Goal: Task Accomplishment & Management: Use online tool/utility

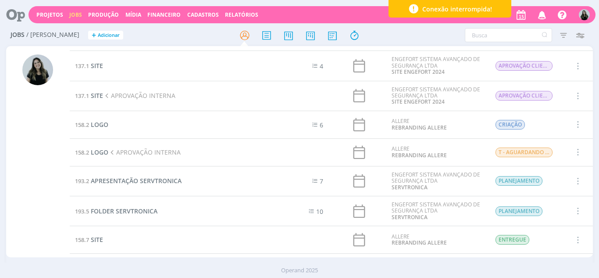
scroll to position [25, 0]
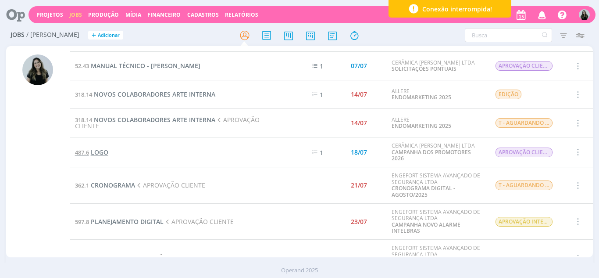
click at [103, 151] on span "LOGO" at bounding box center [100, 152] width 18 height 8
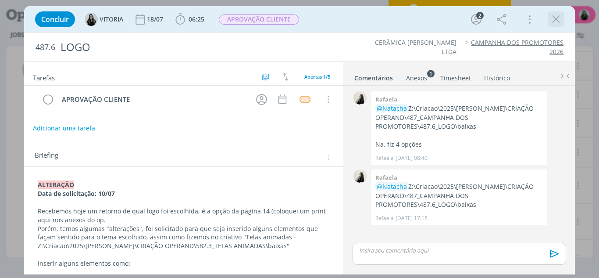
click at [556, 21] on icon "dialog" at bounding box center [556, 19] width 13 height 13
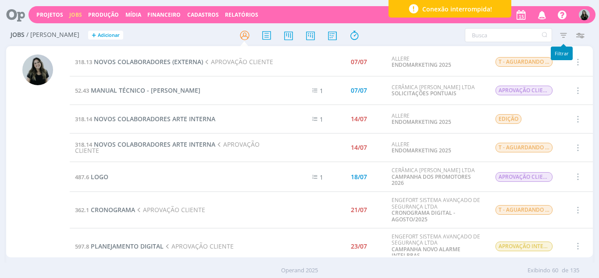
click at [566, 39] on icon "button" at bounding box center [564, 35] width 16 height 16
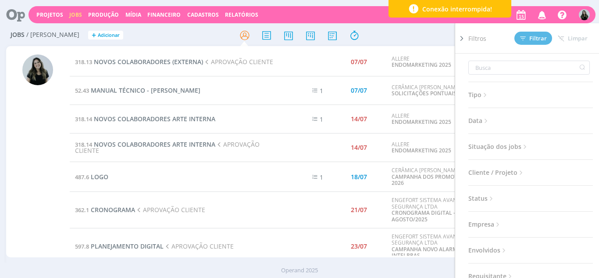
click at [520, 143] on span "Situação dos jobs" at bounding box center [499, 146] width 61 height 11
click at [526, 169] on span at bounding box center [526, 170] width 18 height 9
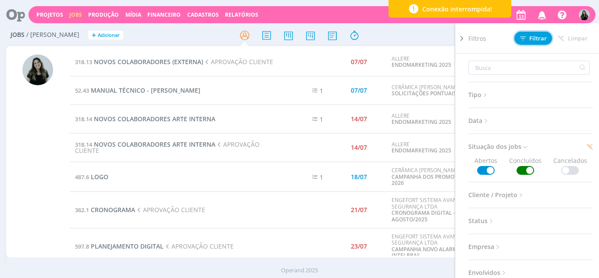
click at [543, 40] on span "Filtrar" at bounding box center [533, 39] width 27 height 6
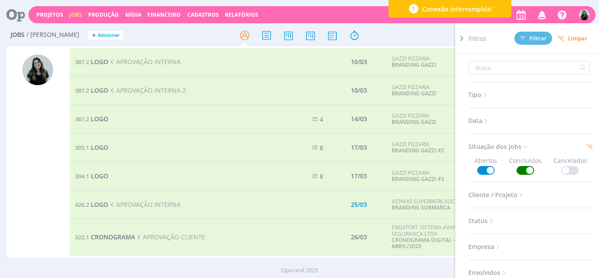
click at [18, 161] on div at bounding box center [38, 152] width 64 height 209
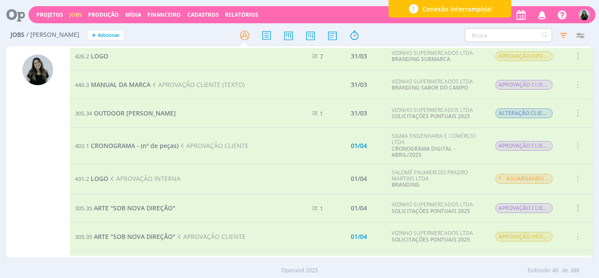
scroll to position [552, 0]
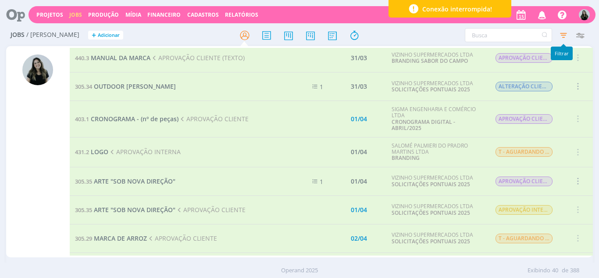
click at [570, 36] on icon "button" at bounding box center [564, 35] width 16 height 16
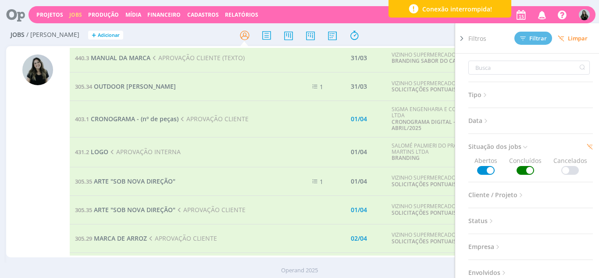
click at [527, 169] on span at bounding box center [526, 170] width 18 height 9
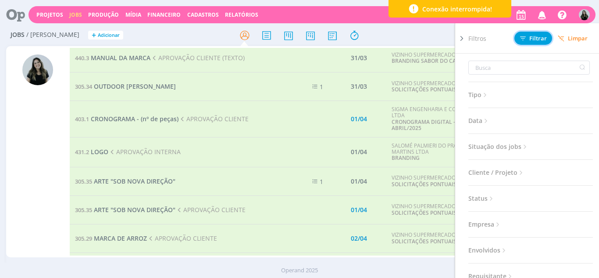
click at [540, 39] on span "Filtrar" at bounding box center [533, 39] width 27 height 6
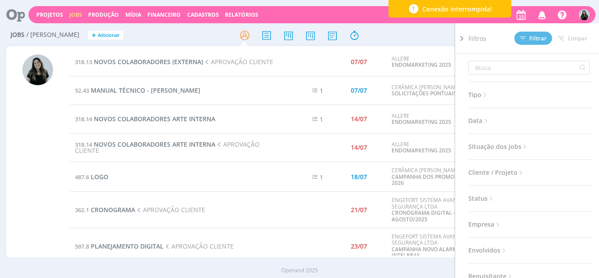
click at [54, 22] on div "Projetos Jobs Produção [GEOGRAPHIC_DATA] Financeiro Cadastros Relatórios Notifi…" at bounding box center [312, 14] width 567 height 17
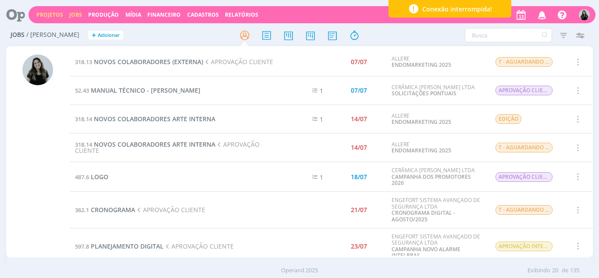
click at [51, 17] on link "Projetos" at bounding box center [49, 14] width 27 height 7
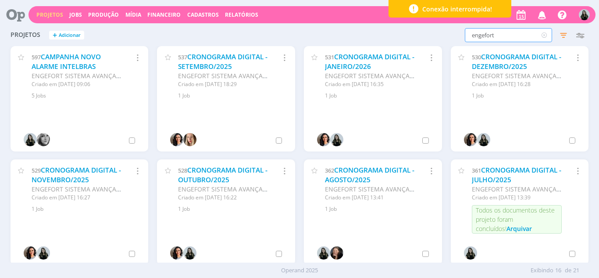
click at [475, 36] on input "engefort" at bounding box center [508, 35] width 87 height 14
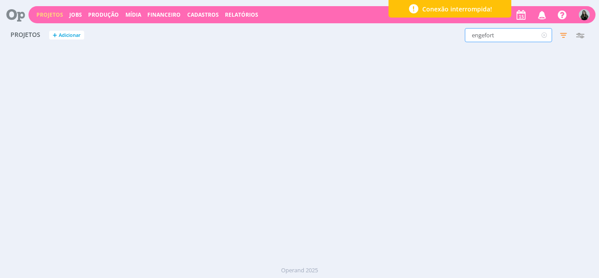
click at [475, 36] on input "engefort" at bounding box center [508, 35] width 87 height 14
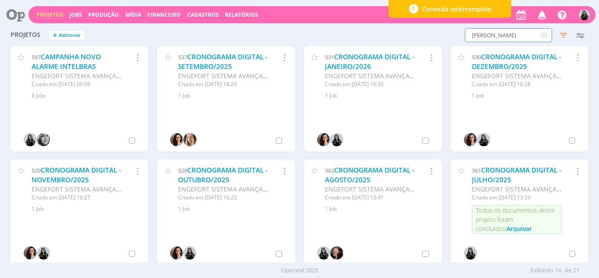
type input "[PERSON_NAME]"
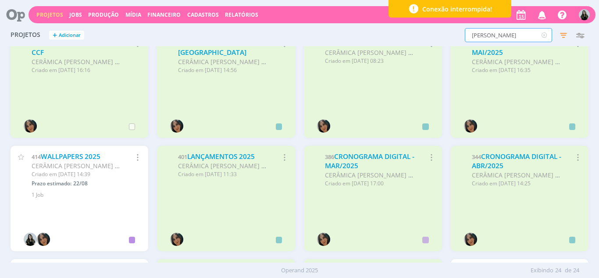
scroll to position [416, 0]
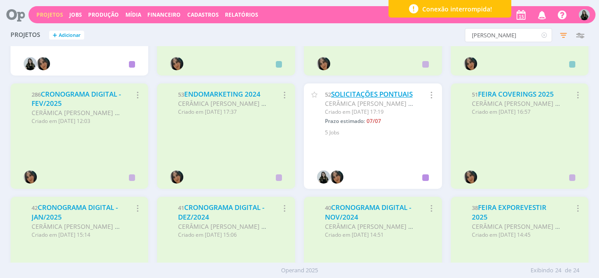
click at [349, 99] on link "SOLICITAÇÕES PONTUAIS" at bounding box center [372, 94] width 82 height 9
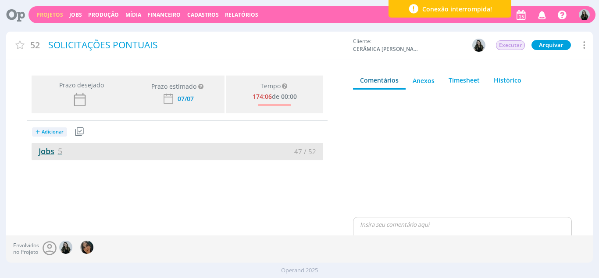
click at [44, 152] on link "Jobs 5" at bounding box center [47, 151] width 31 height 11
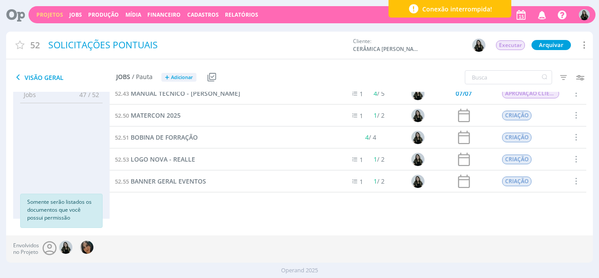
scroll to position [13, 0]
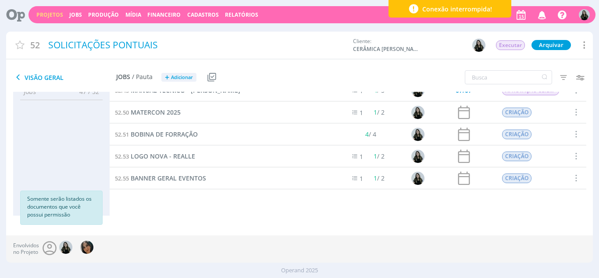
click at [181, 162] on div "52.53 LOGO NOVA - REALLE" at bounding box center [223, 156] width 227 height 22
click at [180, 158] on span "LOGO NOVA - REALLE" at bounding box center [163, 156] width 65 height 8
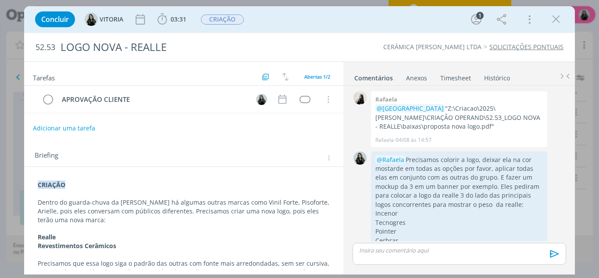
click at [36, 180] on div "CRIAÇÃO Dentro do guarda-chuva da Carmelo Fior há algumas outras marcas como Vi…" at bounding box center [184, 271] width 306 height 189
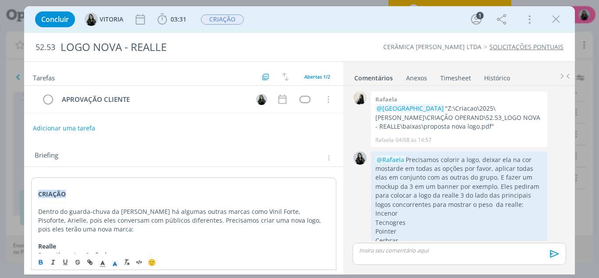
click at [55, 198] on p "﻿ CRIAÇÃO" at bounding box center [184, 194] width 292 height 9
click at [55, 198] on p "CRIAÇÃO" at bounding box center [184, 194] width 292 height 9
copy strong "CRIAÇÃO"
click at [44, 183] on p "dialog" at bounding box center [184, 185] width 292 height 9
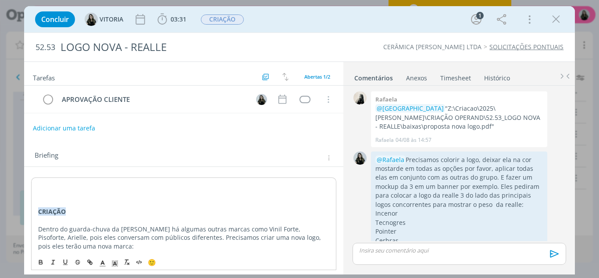
click at [44, 183] on p "dialog" at bounding box center [184, 185] width 292 height 9
click at [44, 183] on strong "CRIAÇÃO" at bounding box center [52, 185] width 28 height 8
click at [44, 183] on strong "ALTERAÇÃO CLIENTE" at bounding box center [69, 185] width 63 height 8
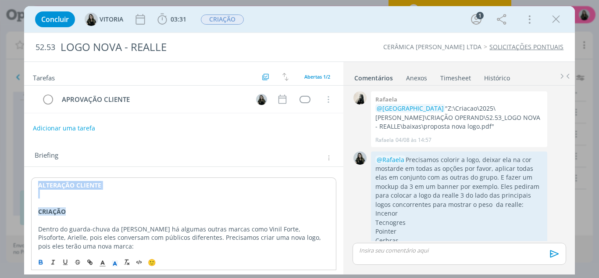
click at [44, 183] on strong "ALTERAÇÃO CLIENTE" at bounding box center [69, 185] width 63 height 8
click at [106, 264] on icon "dialog" at bounding box center [103, 263] width 8 height 8
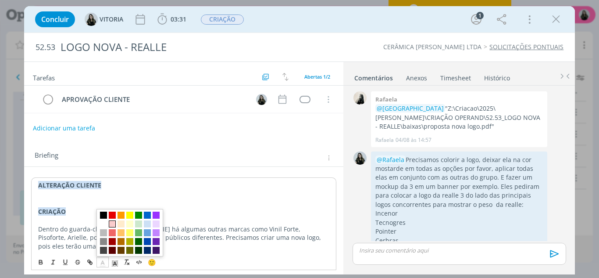
click at [114, 225] on span "dialog" at bounding box center [112, 223] width 7 height 7
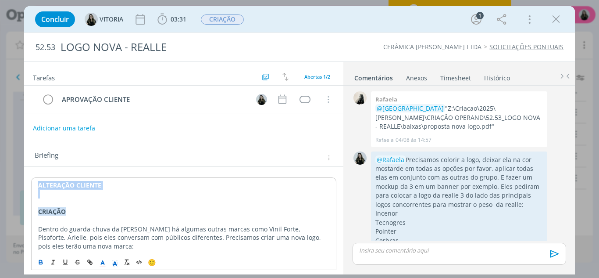
click at [140, 192] on p "dialog" at bounding box center [184, 194] width 292 height 9
click at [101, 187] on strong "ALTERAÇÃO CLIENTE" at bounding box center [69, 185] width 63 height 8
click at [112, 264] on icon "dialog" at bounding box center [115, 263] width 8 height 8
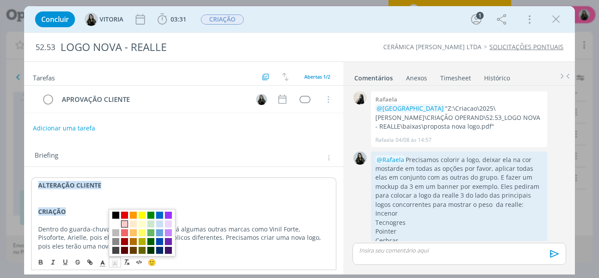
click at [128, 224] on span "dialog" at bounding box center [124, 223] width 7 height 7
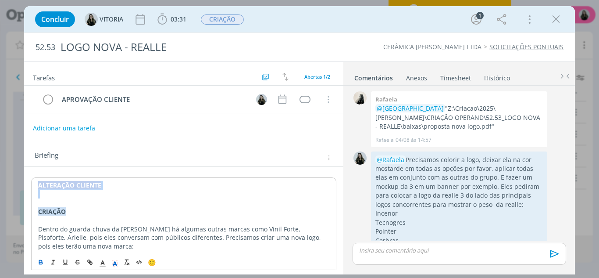
click at [115, 196] on p "dialog" at bounding box center [184, 194] width 292 height 9
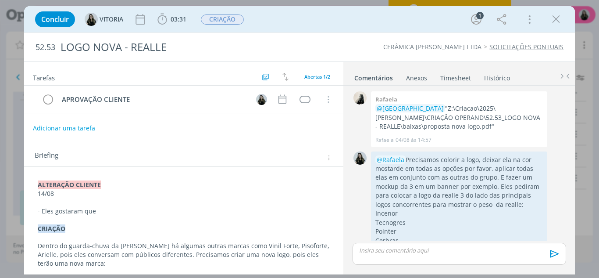
click at [107, 212] on p "- Eles gostaram que" at bounding box center [184, 211] width 293 height 9
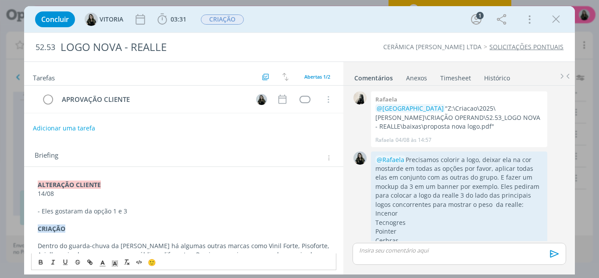
click at [139, 209] on p "- Eles gostaram da opção 1 e 3" at bounding box center [184, 211] width 293 height 9
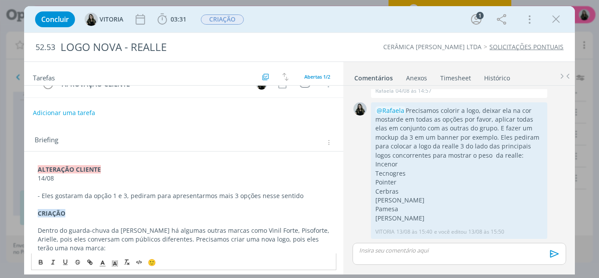
scroll to position [16, 0]
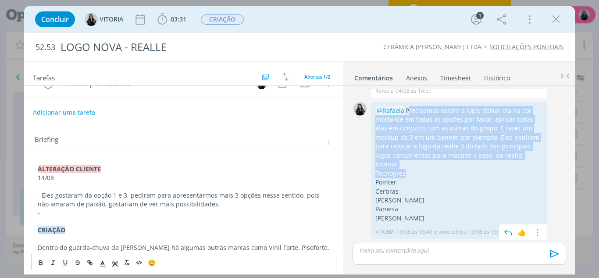
drag, startPoint x: 408, startPoint y: 111, endPoint x: 423, endPoint y: 179, distance: 70.2
click at [423, 179] on div "@Rafaela Precisamos colorir a logo, deixar ela na cor mostarde em todas as opçõ…" at bounding box center [460, 164] width 168 height 117
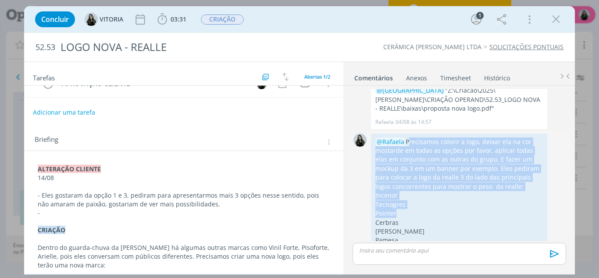
scroll to position [49, 0]
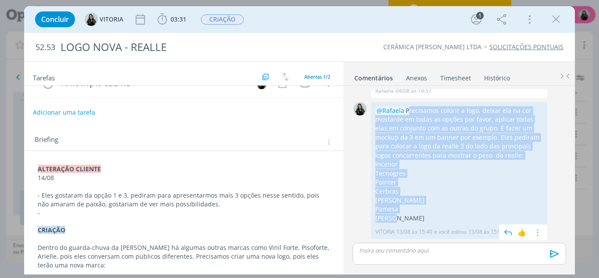
drag, startPoint x: 396, startPoint y: 219, endPoint x: 407, endPoint y: 111, distance: 108.5
click at [407, 111] on div "@Rafaela Precisamos colorir a logo, deixar ela na cor mostarde em todas as opçõ…" at bounding box center [460, 164] width 168 height 117
copy div "Precisamos colorir a logo, deixar ela na cor mostarde em todas as opções por fa…"
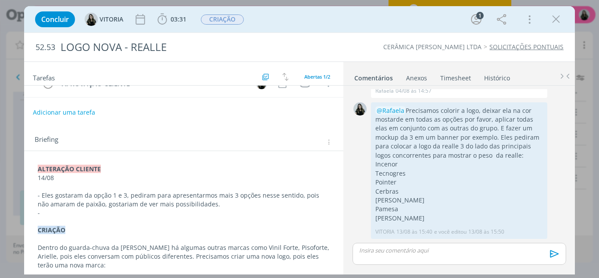
click at [45, 213] on p "-" at bounding box center [184, 212] width 293 height 9
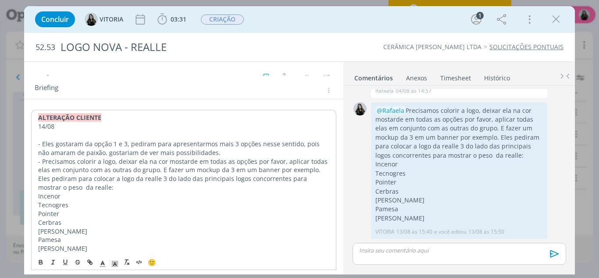
scroll to position [67, 0]
click at [194, 163] on p "- Precisamos colorir a logo, deixar ela na cor mostarde em todas as opções por …" at bounding box center [184, 175] width 292 height 35
click at [283, 164] on p "- Precisamos colorir a logo, deixar ela na cor mostarda em todas as opções por …" at bounding box center [184, 175] width 292 height 35
click at [167, 170] on p "- Precisamos colorir a logo, deixar ela na cor mostarda em todas as opções por …" at bounding box center [184, 175] width 292 height 35
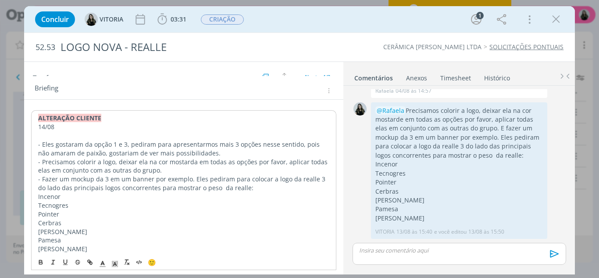
click at [190, 175] on p "- Fazer um mockup da 3 em um banner por exemplo. Eles pediram para colocar a lo…" at bounding box center [184, 184] width 292 height 18
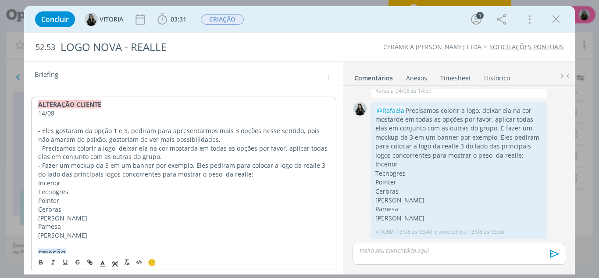
scroll to position [81, 0]
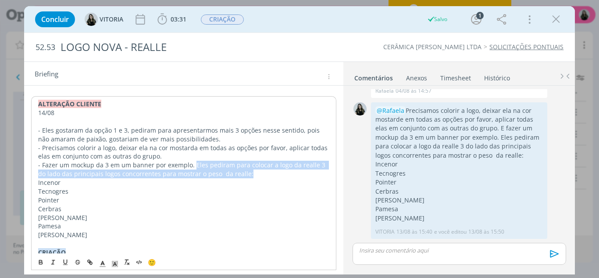
drag, startPoint x: 246, startPoint y: 172, endPoint x: 192, endPoint y: 163, distance: 54.2
click at [192, 163] on p "- Fazer um mockup da 3 em um banner por exemplo. Eles pediram para colocar a lo…" at bounding box center [184, 170] width 292 height 18
click at [214, 172] on p "- Fazer um mockup da 3 em um banner por exemplo. Eles pediram para colocar a lo…" at bounding box center [184, 170] width 292 height 18
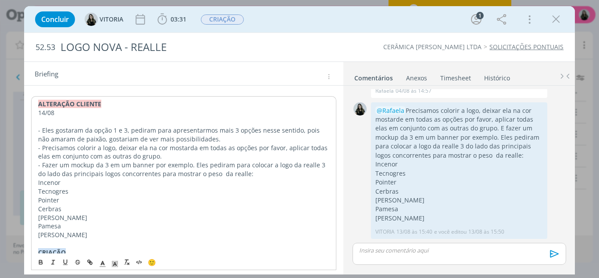
click at [193, 163] on p "- Fazer um mockup da 3 em um banner por exemplo. Eles pediram para colocar a lo…" at bounding box center [184, 170] width 292 height 18
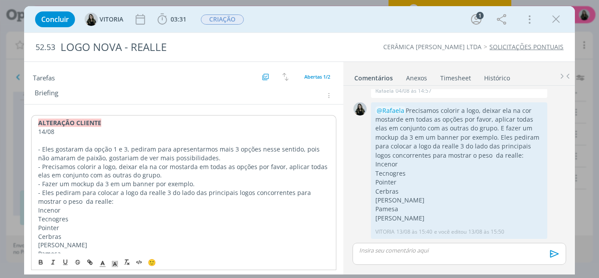
scroll to position [0, 0]
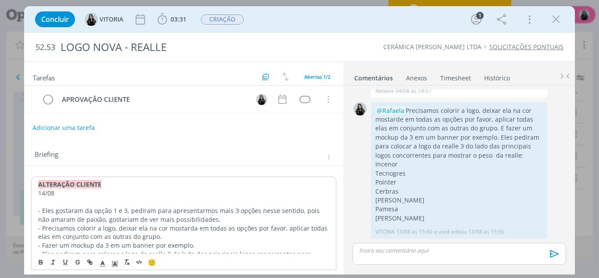
click at [78, 126] on button "Adicionar uma tarefa" at bounding box center [63, 127] width 62 height 15
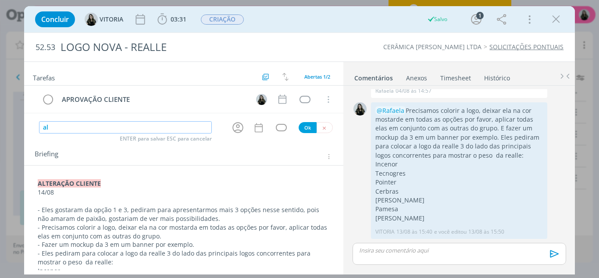
type input "a"
click at [237, 128] on icon "dialog" at bounding box center [238, 128] width 14 height 14
type input "ALTERAÇÃO CLIENTE"
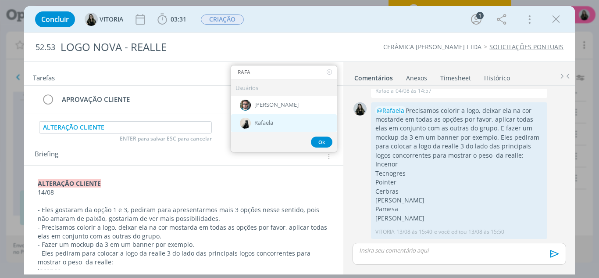
type input "RAFA"
click at [248, 123] on div "Rafaela" at bounding box center [284, 123] width 106 height 18
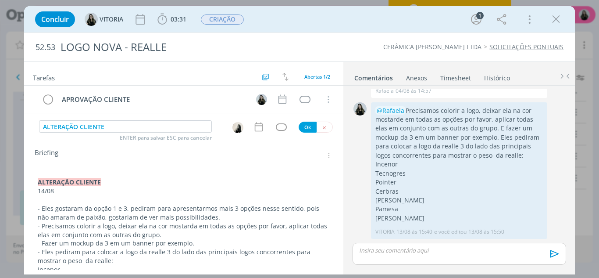
click at [253, 127] on icon "dialog" at bounding box center [258, 126] width 11 height 11
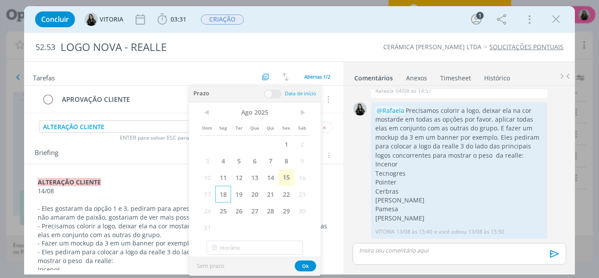
click at [228, 193] on span "18" at bounding box center [223, 194] width 16 height 17
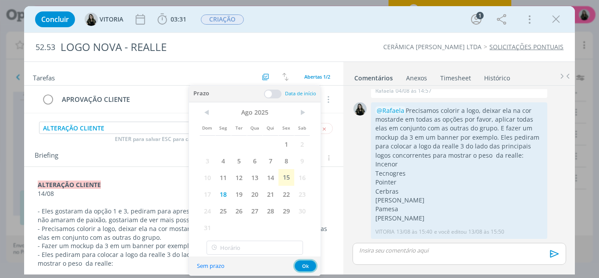
click at [298, 265] on button "Ok" at bounding box center [306, 265] width 22 height 11
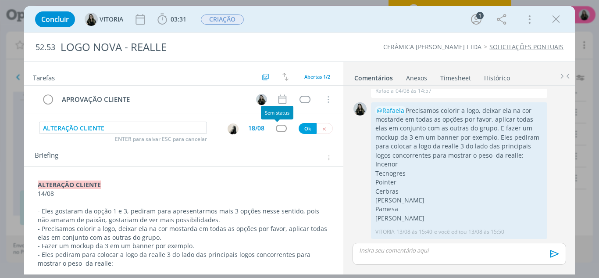
click at [276, 126] on div "dialog" at bounding box center [281, 128] width 11 height 7
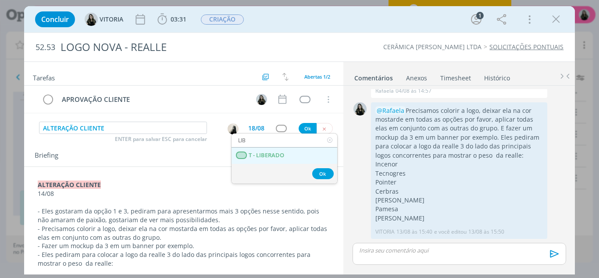
type input "LIB"
click at [289, 152] on LIBERADO "T - LIBERADO" at bounding box center [285, 155] width 106 height 16
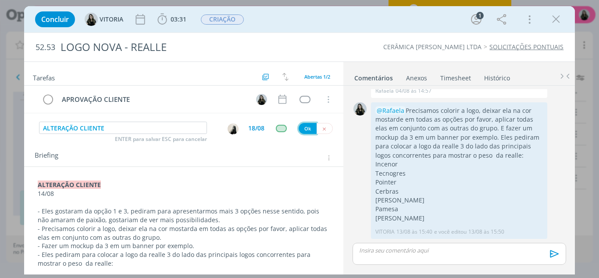
click at [305, 129] on button "Ok" at bounding box center [308, 128] width 18 height 11
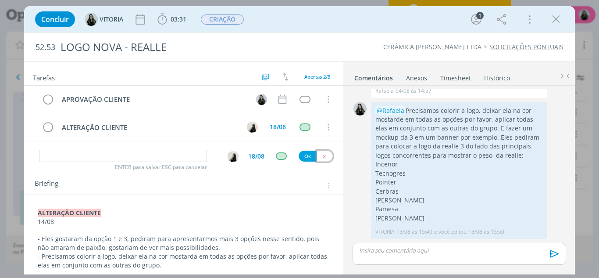
click at [322, 158] on icon "dialog" at bounding box center [325, 157] width 6 height 6
